Goal: Navigation & Orientation: Find specific page/section

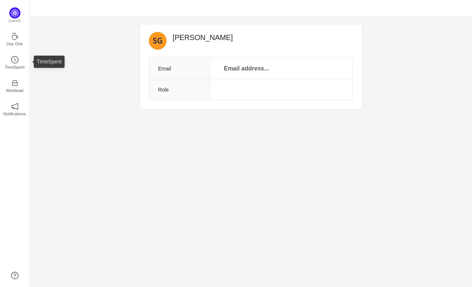
click at [19, 50] on ul "Day One TimeSpent Workload Notifications About" at bounding box center [14, 79] width 29 height 104
click at [19, 39] on link "Day One" at bounding box center [14, 38] width 7 height 7
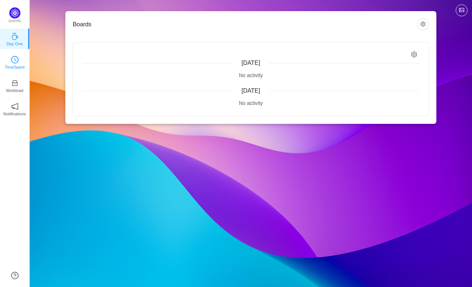
click at [16, 62] on icon "icon: clock-circle" at bounding box center [14, 59] width 7 height 7
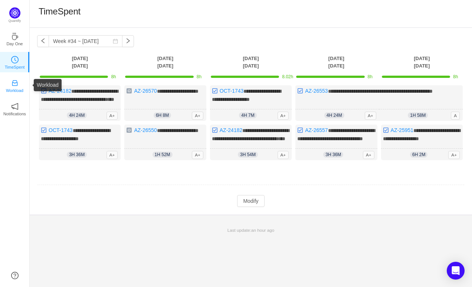
click at [16, 82] on link "Workload" at bounding box center [14, 85] width 7 height 7
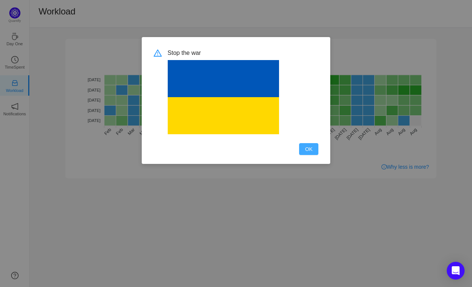
click at [308, 148] on button "OK" at bounding box center [308, 149] width 19 height 12
